Goal: Task Accomplishment & Management: Complete application form

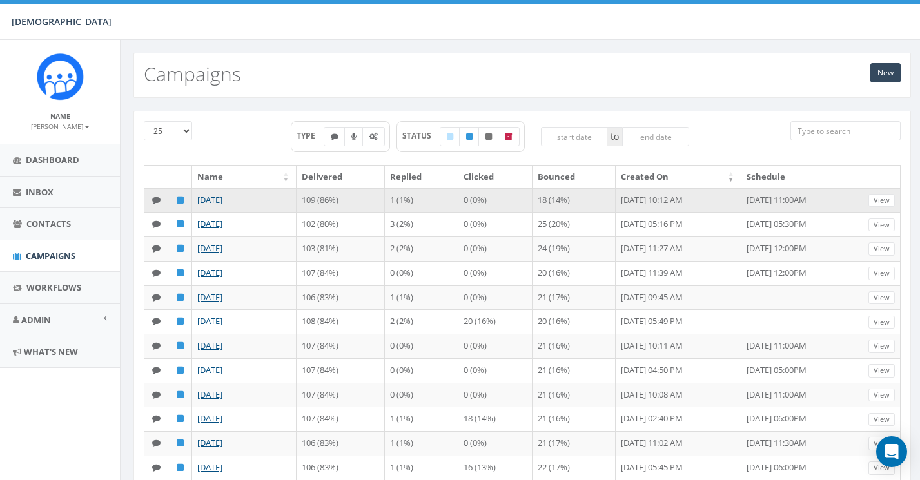
click at [391, 201] on td "1 (1%)" at bounding box center [421, 200] width 73 height 24
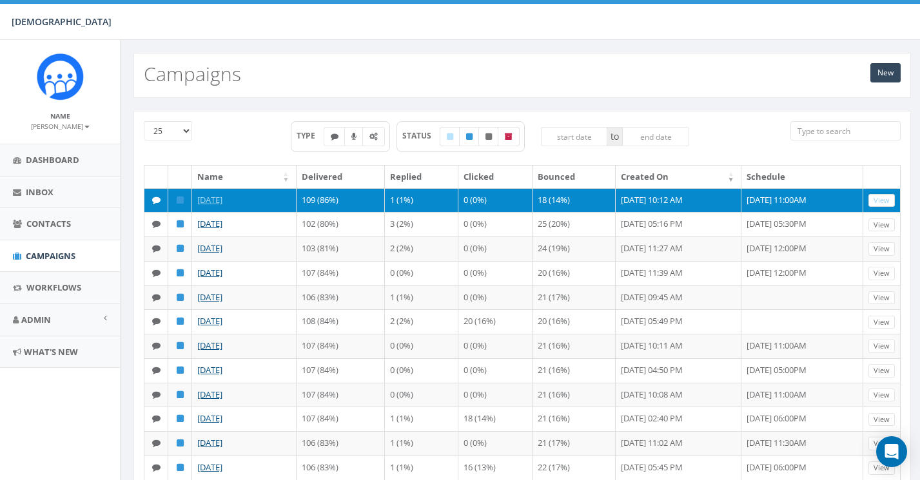
click at [886, 198] on link "View" at bounding box center [881, 201] width 26 height 14
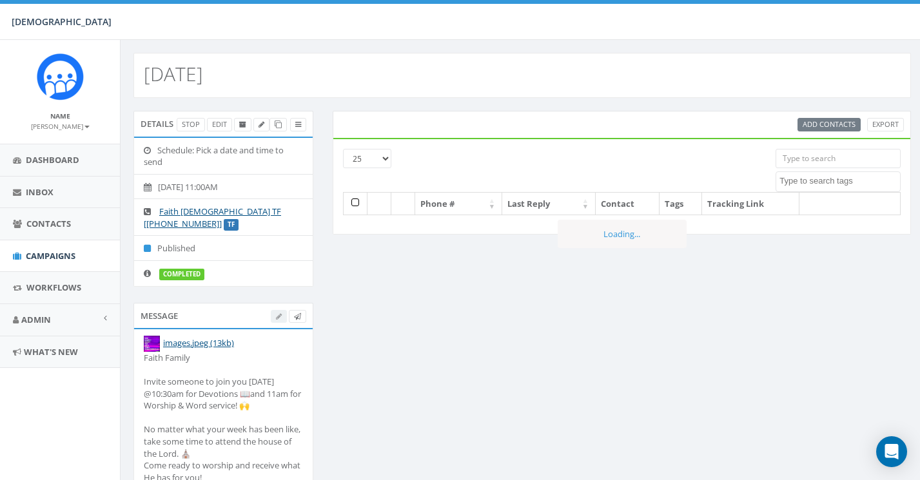
select select
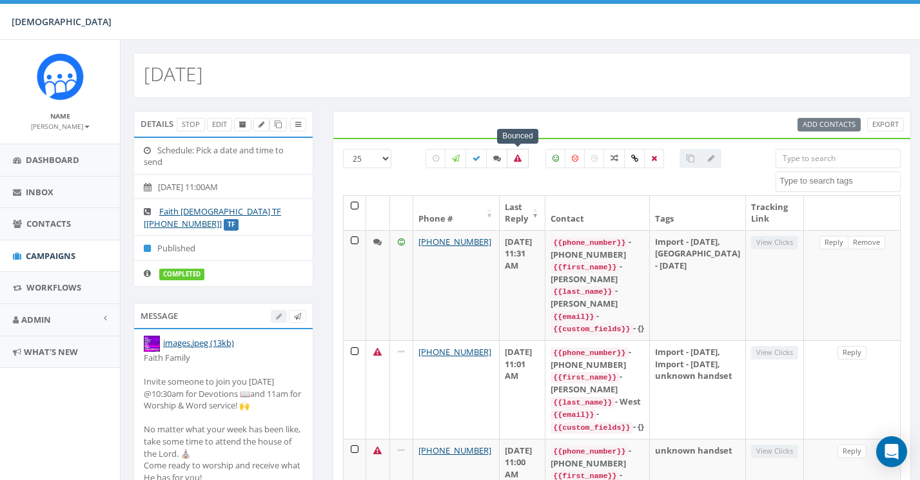
click at [516, 155] on icon at bounding box center [518, 159] width 8 height 8
checkbox input "true"
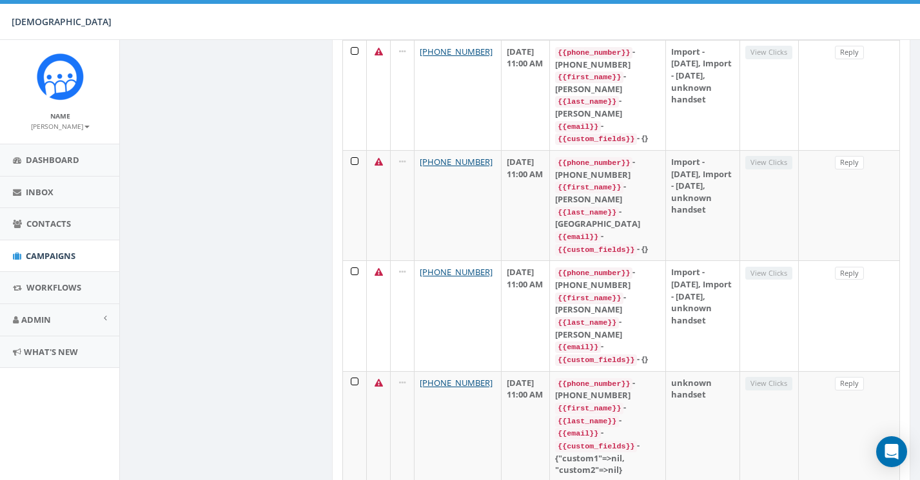
scroll to position [666, 1]
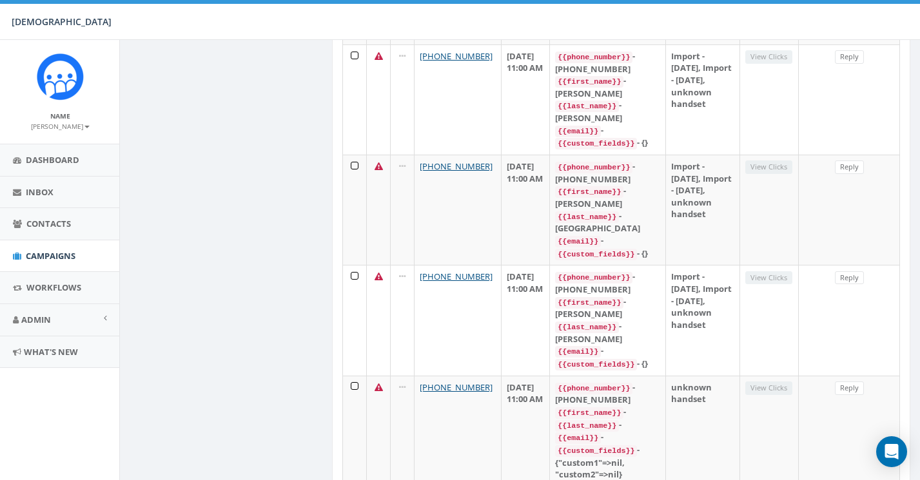
click at [52, 255] on span "Campaigns" at bounding box center [51, 256] width 50 height 12
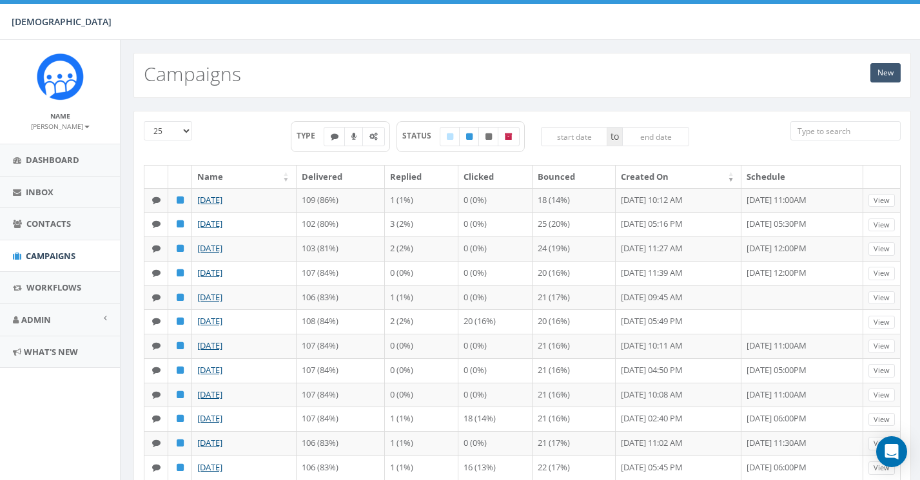
click at [894, 73] on link "New" at bounding box center [885, 72] width 30 height 19
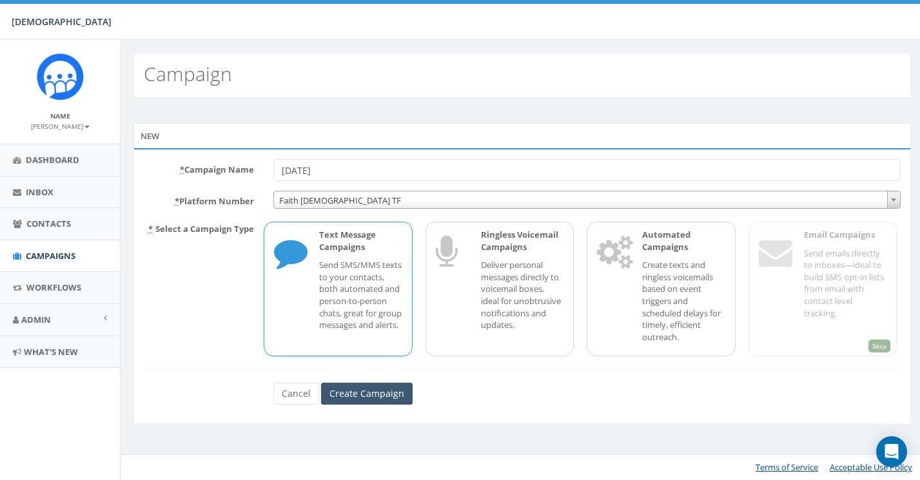
type input "[DATE]"
click at [364, 386] on input "Create Campaign" at bounding box center [367, 394] width 92 height 22
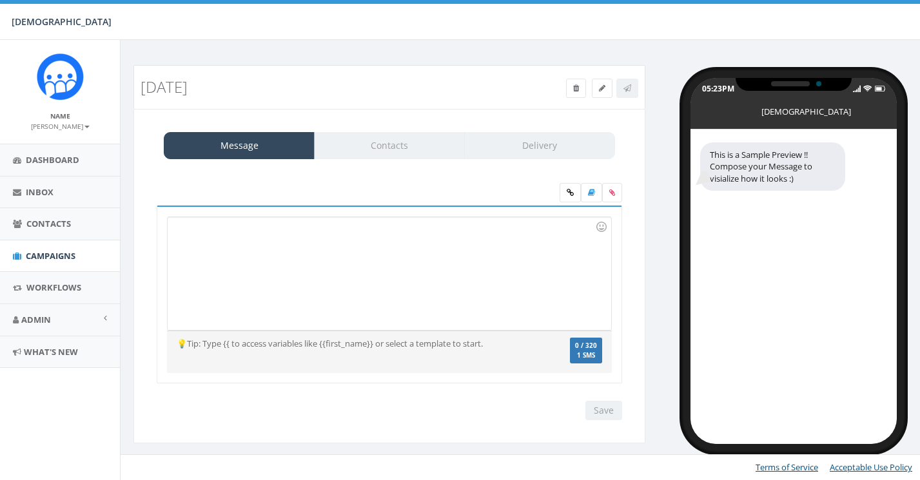
click at [237, 269] on div at bounding box center [389, 273] width 443 height 113
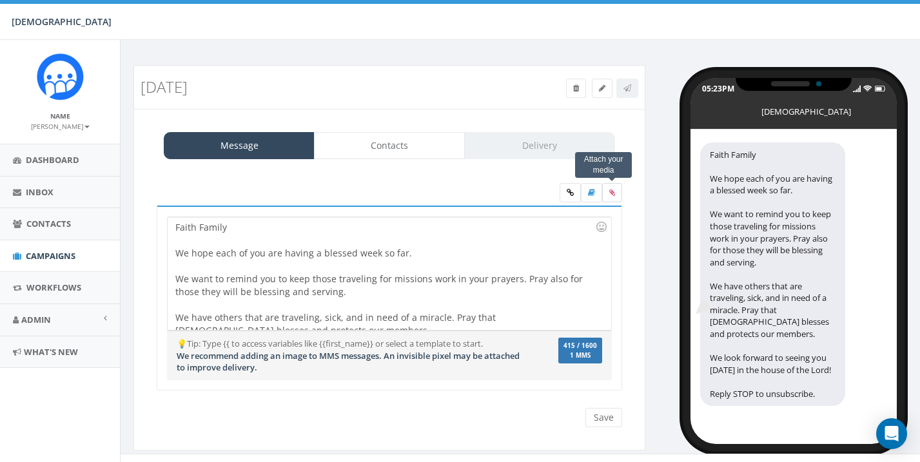
click at [612, 189] on icon at bounding box center [612, 193] width 6 height 8
click at [0, 0] on input "file" at bounding box center [0, 0] width 0 height 0
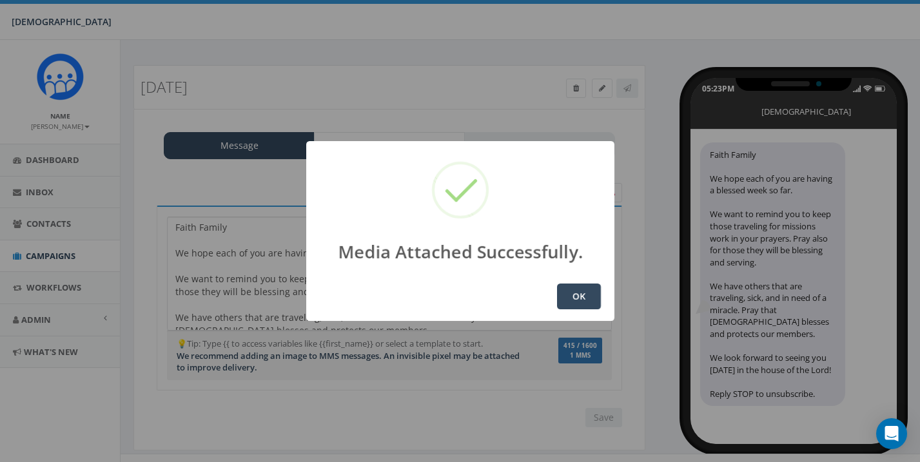
click at [568, 300] on button "OK" at bounding box center [579, 297] width 44 height 26
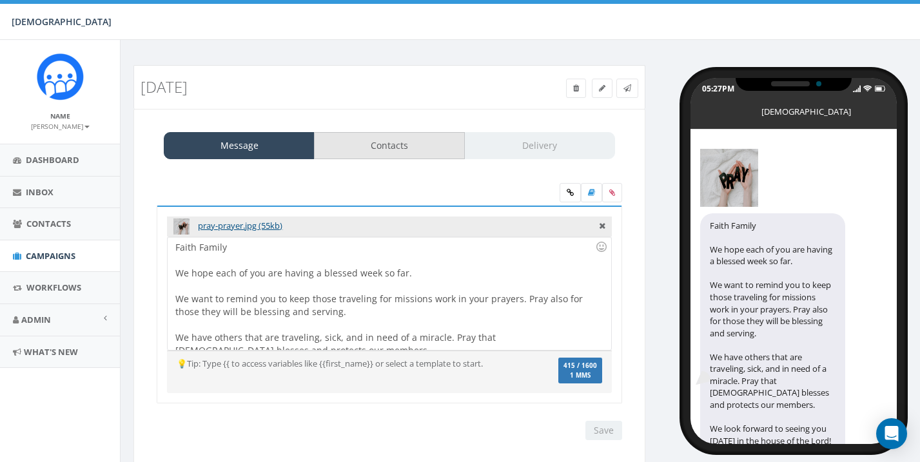
click at [396, 142] on link "Contacts" at bounding box center [389, 145] width 151 height 27
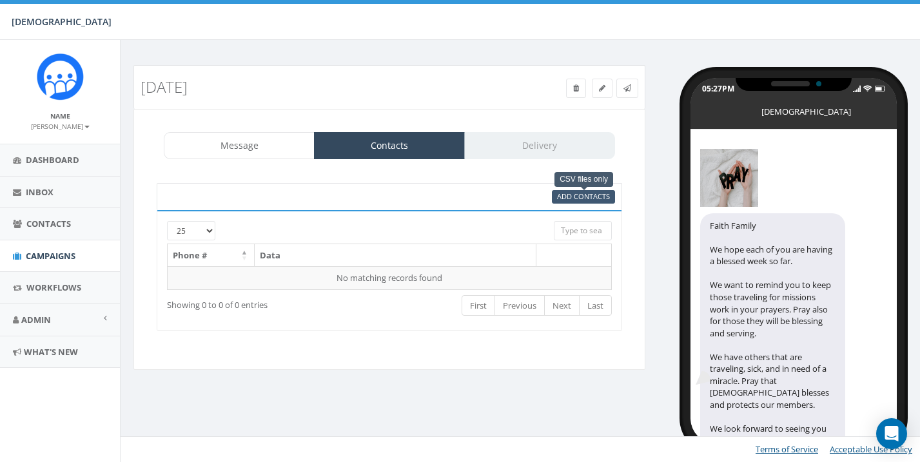
click at [589, 195] on span "Add Contacts" at bounding box center [583, 196] width 53 height 10
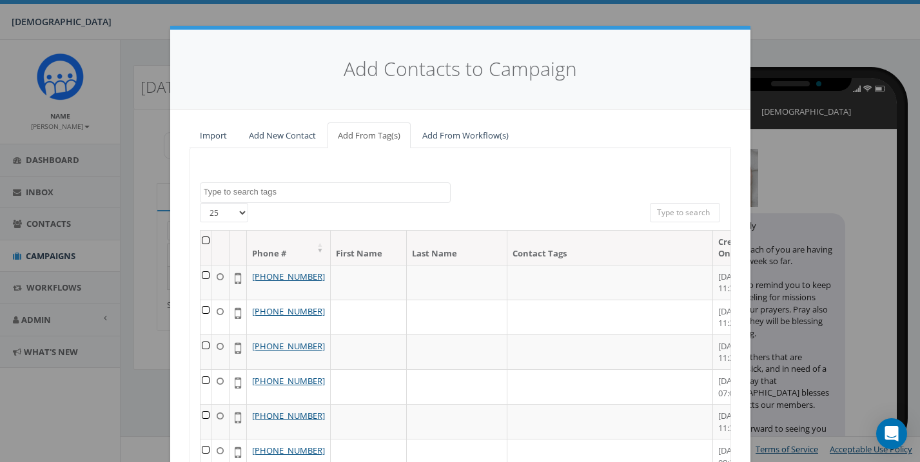
click at [210, 238] on th at bounding box center [205, 248] width 11 height 34
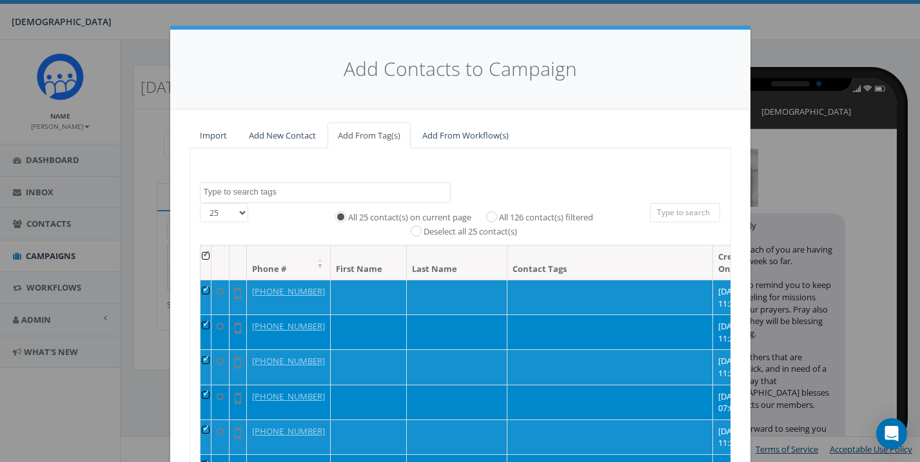
click at [492, 213] on input "All 126 contact(s) filtered" at bounding box center [494, 216] width 8 height 8
radio input "true"
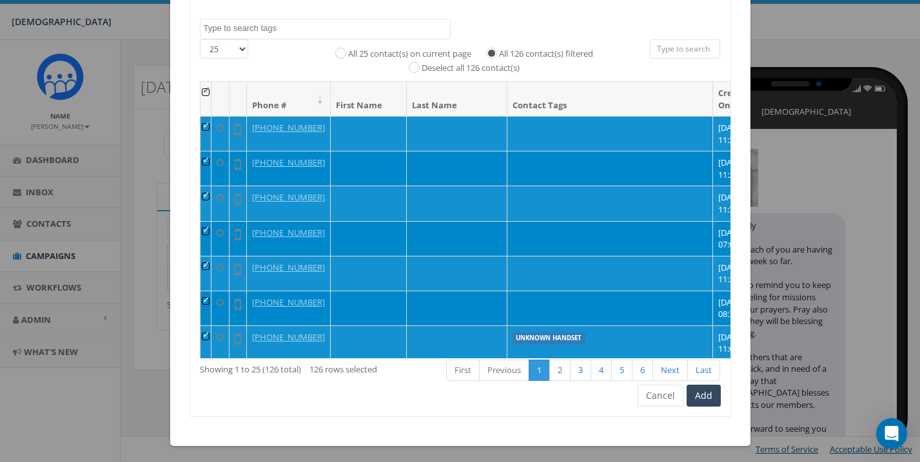
scroll to position [163, 0]
click at [708, 396] on button "Add" at bounding box center [703, 396] width 34 height 22
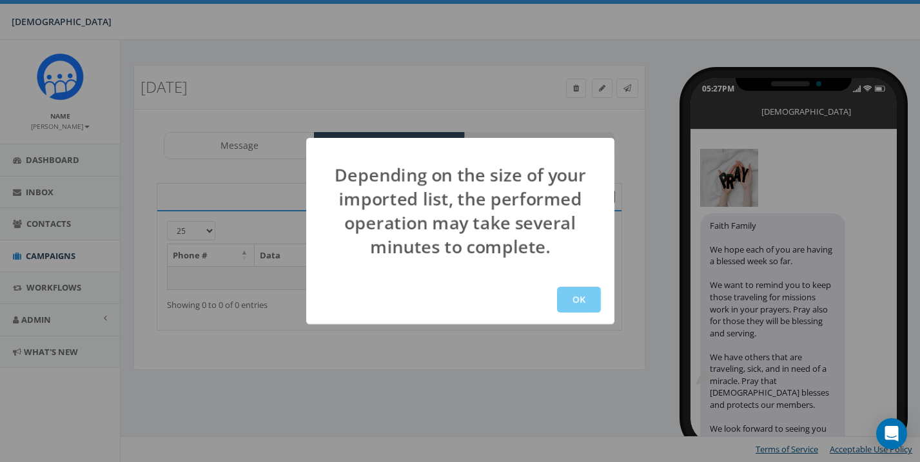
click at [589, 300] on button "OK" at bounding box center [579, 300] width 44 height 26
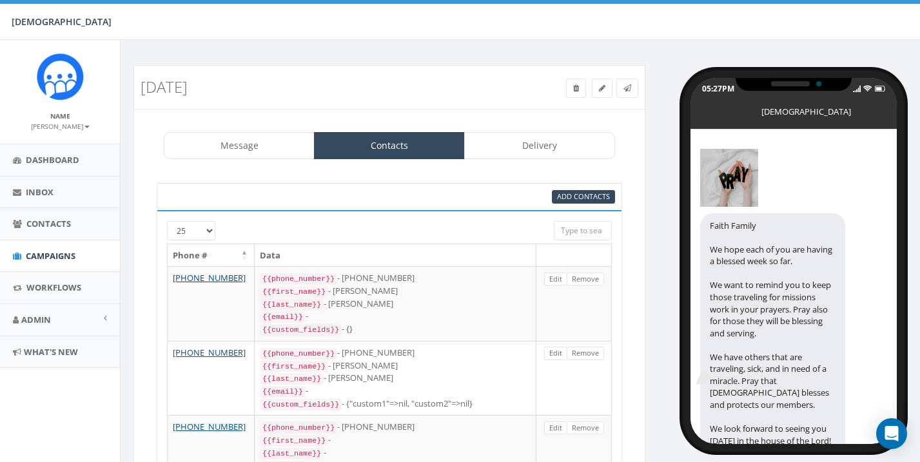
select select
click at [545, 144] on link "Delivery" at bounding box center [539, 145] width 151 height 27
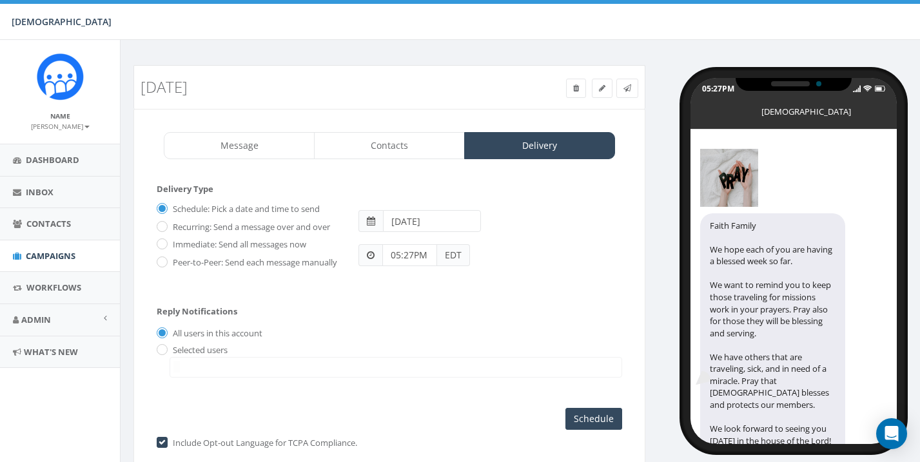
click at [170, 243] on label "Immediate: Send all messages now" at bounding box center [238, 244] width 137 height 13
click at [164, 243] on input "Immediate: Send all messages now" at bounding box center [161, 245] width 8 height 8
radio input "true"
click at [580, 427] on input "Send Now" at bounding box center [591, 419] width 61 height 22
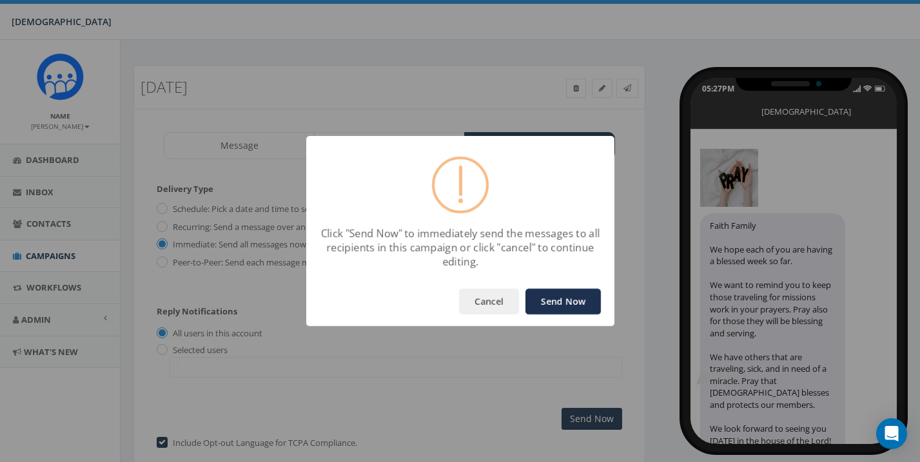
click at [579, 304] on button "Send Now" at bounding box center [562, 302] width 75 height 26
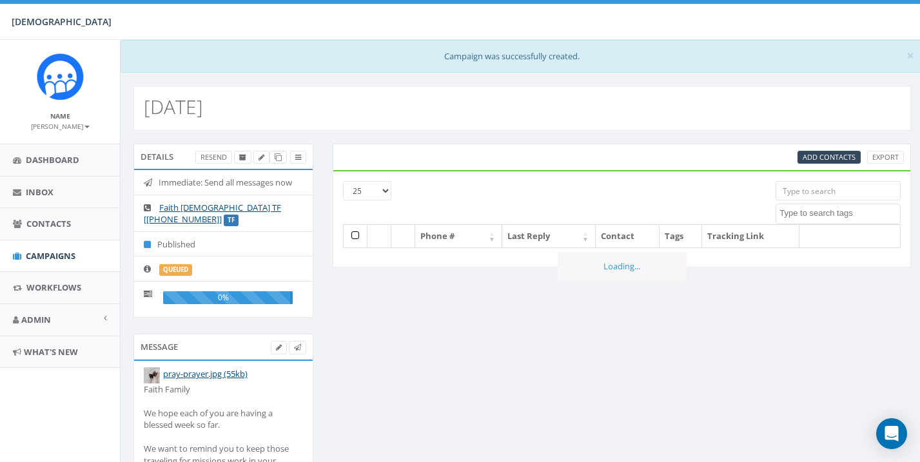
select select
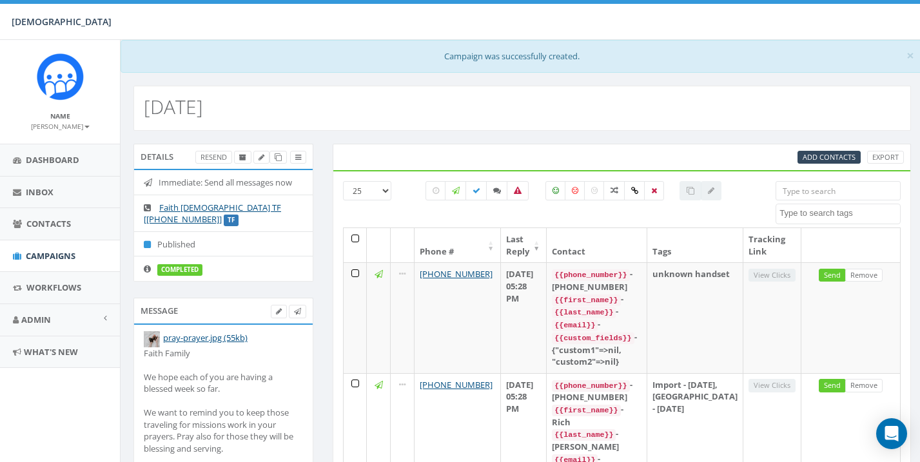
click at [77, 122] on small "[PERSON_NAME]" at bounding box center [60, 126] width 59 height 9
click at [59, 160] on link "Sign Out" at bounding box center [65, 162] width 102 height 16
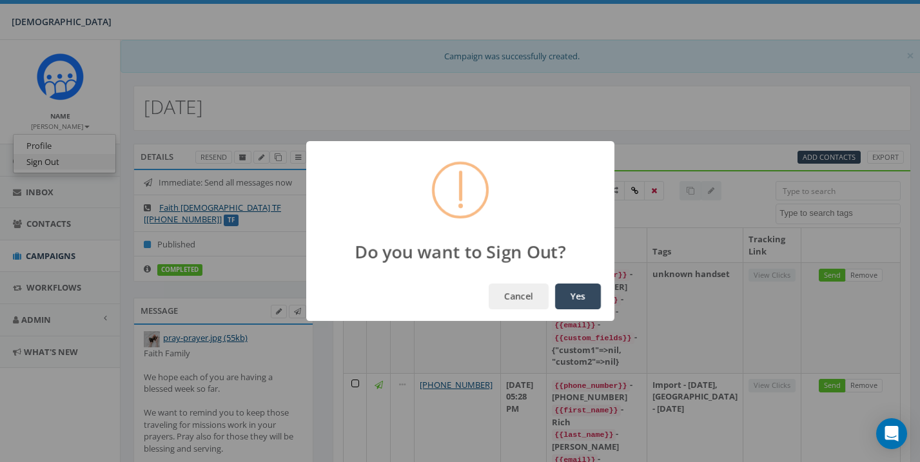
click at [577, 296] on button "Yes" at bounding box center [578, 297] width 46 height 26
